Goal: Navigation & Orientation: Find specific page/section

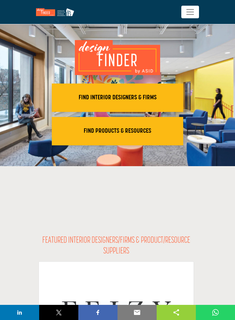
click at [158, 94] on h2 "FIND INTERIOR DESIGNERS & FIRMS" at bounding box center [117, 98] width 127 height 8
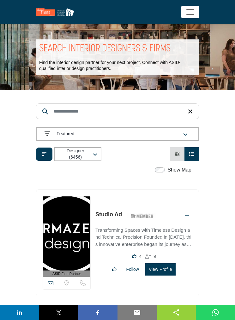
click at [161, 110] on input "Search Keyword" at bounding box center [117, 111] width 163 height 16
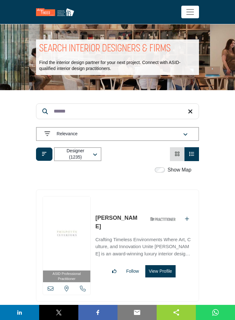
type input "******"
click at [186, 130] on button "Relevance" at bounding box center [117, 134] width 163 height 14
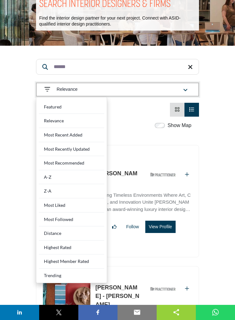
scroll to position [46, 0]
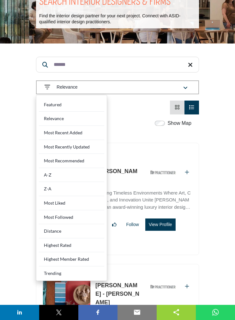
click at [79, 230] on div "Distance" at bounding box center [71, 232] width 65 height 14
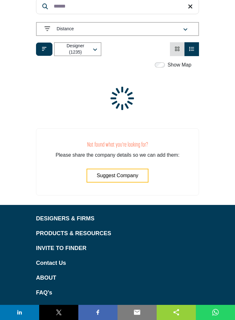
scroll to position [107, 0]
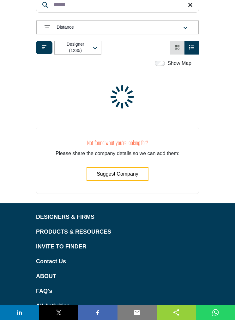
click at [85, 215] on p "DESIGNERS & FIRMS" at bounding box center [117, 217] width 163 height 9
